Goal: Information Seeking & Learning: Understand process/instructions

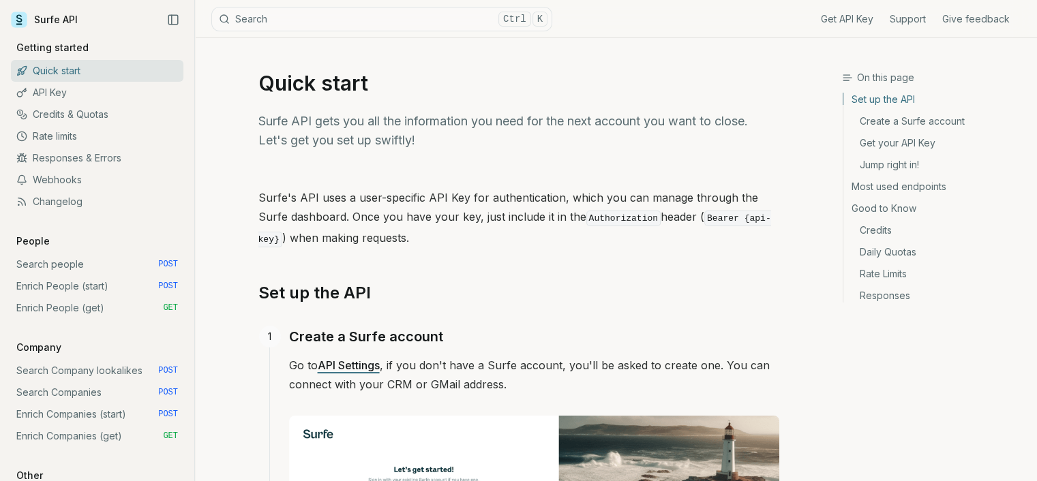
click at [327, 359] on link "API Settings" at bounding box center [349, 366] width 62 height 14
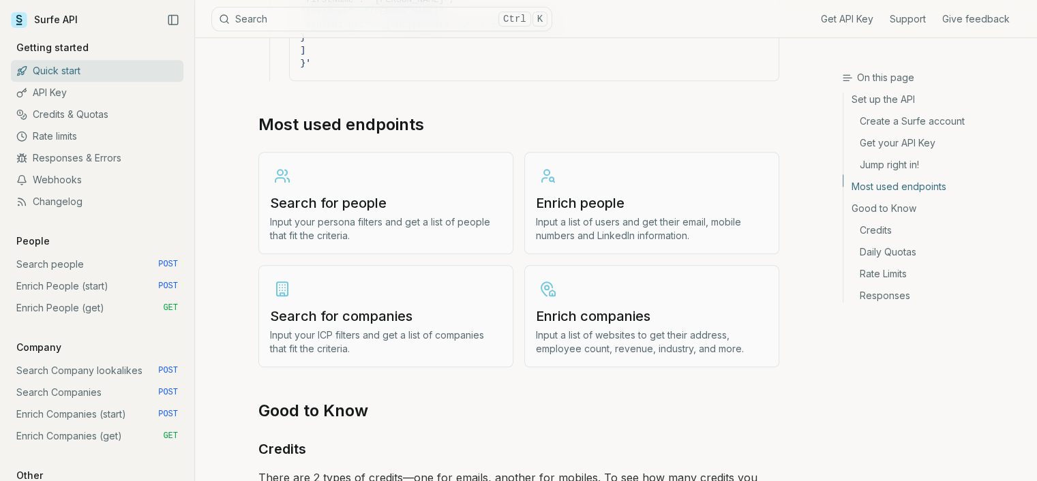
scroll to position [1295, 0]
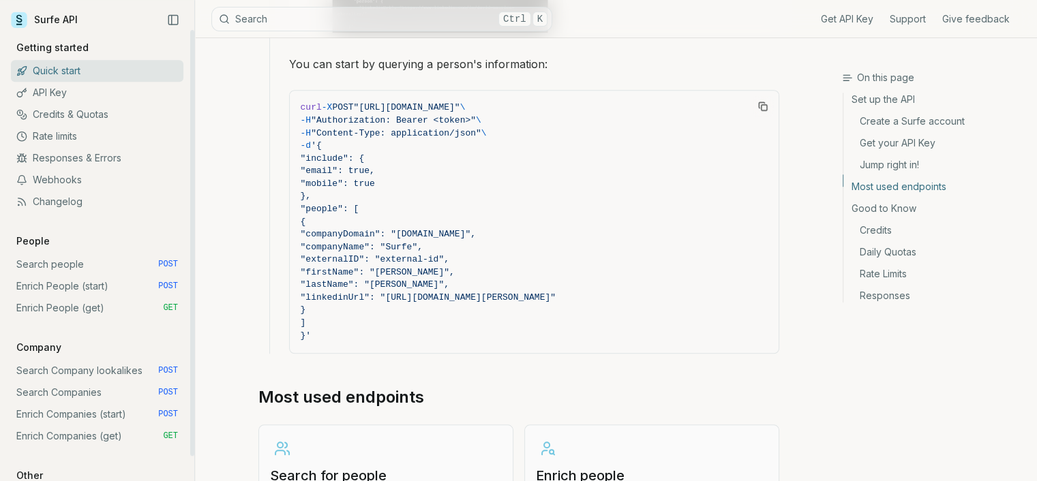
click at [100, 382] on link "Search Companies POST" at bounding box center [97, 393] width 172 height 22
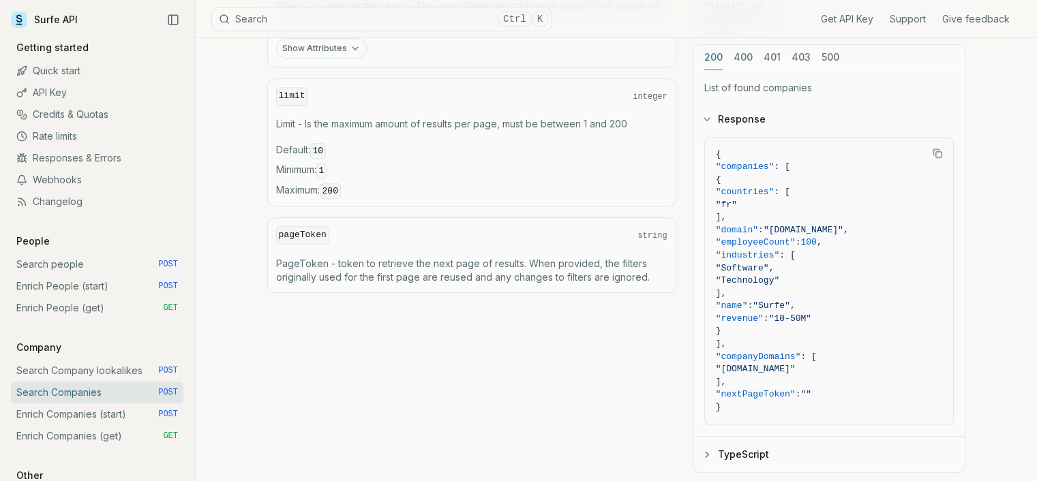
scroll to position [679, 0]
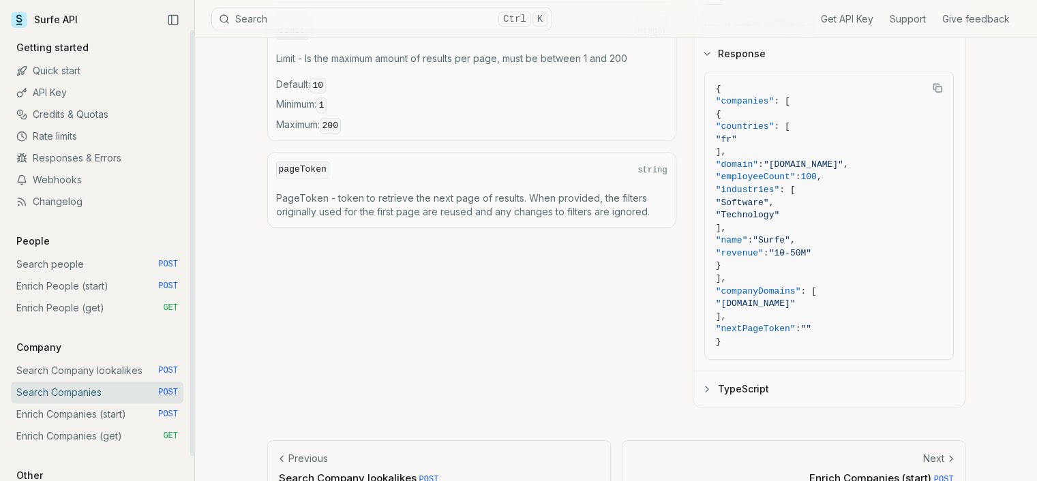
click at [69, 360] on link "Search Company lookalikes POST" at bounding box center [97, 371] width 172 height 22
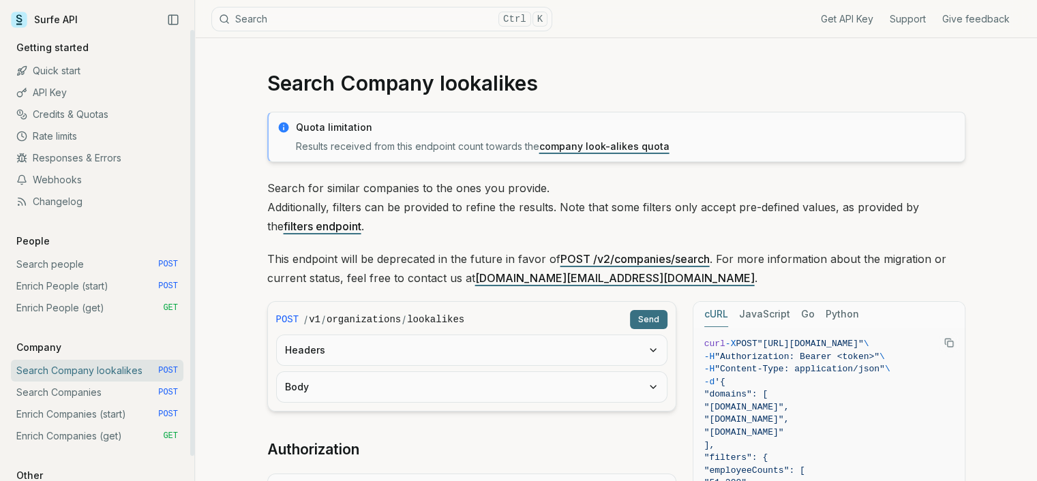
click at [65, 382] on link "Search Companies POST" at bounding box center [97, 393] width 172 height 22
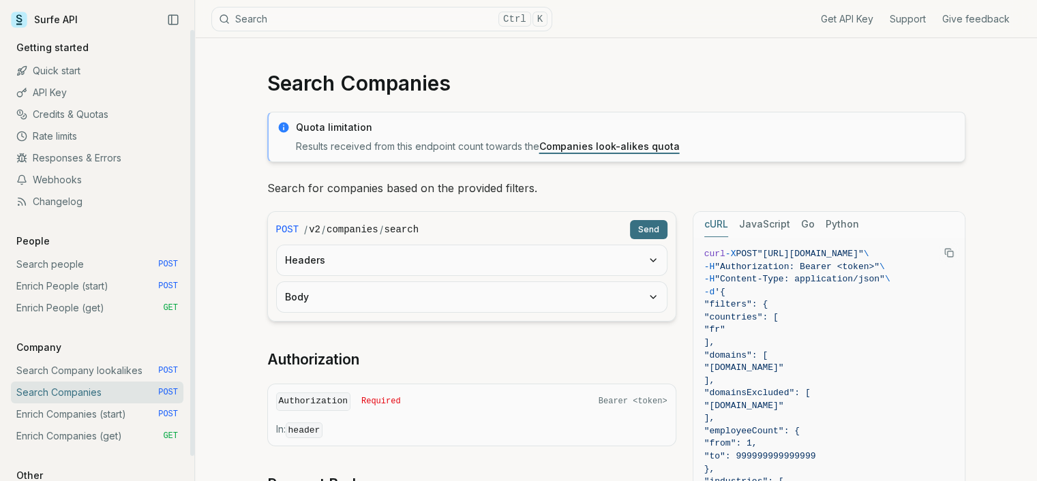
click at [66, 404] on link "Enrich Companies (start) POST" at bounding box center [97, 415] width 172 height 22
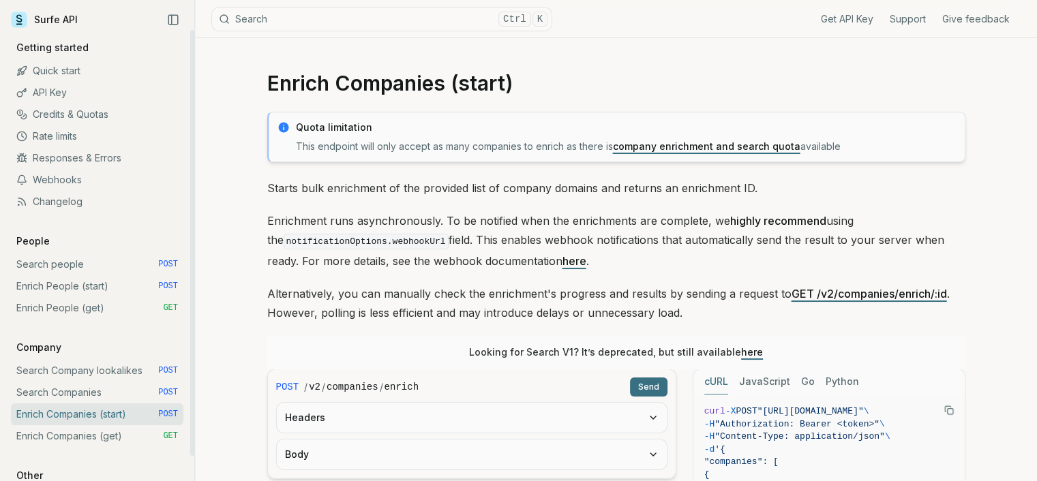
click at [68, 382] on link "Search Companies POST" at bounding box center [97, 393] width 172 height 22
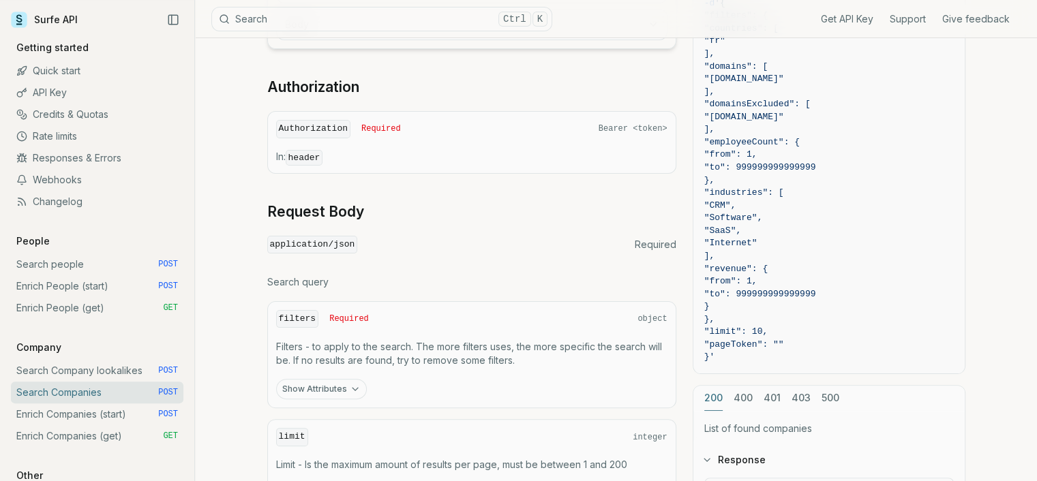
scroll to position [477, 0]
